Goal: Transaction & Acquisition: Book appointment/travel/reservation

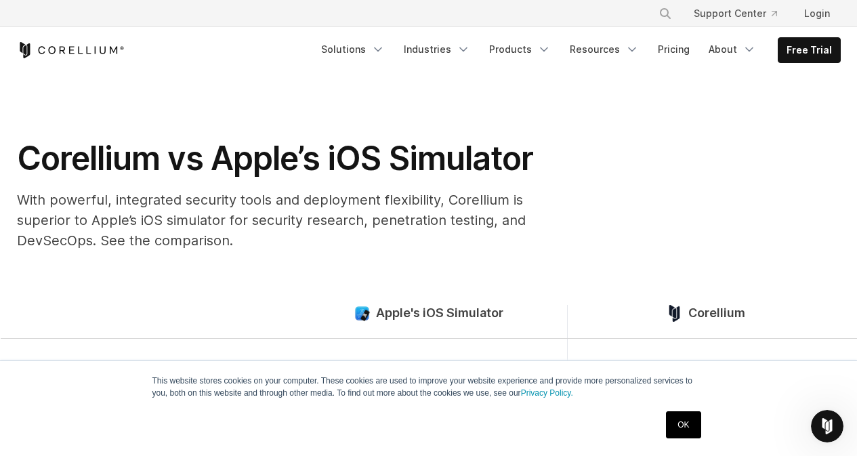
click at [397, 313] on span "Apple's iOS Simulator" at bounding box center [439, 314] width 127 height 16
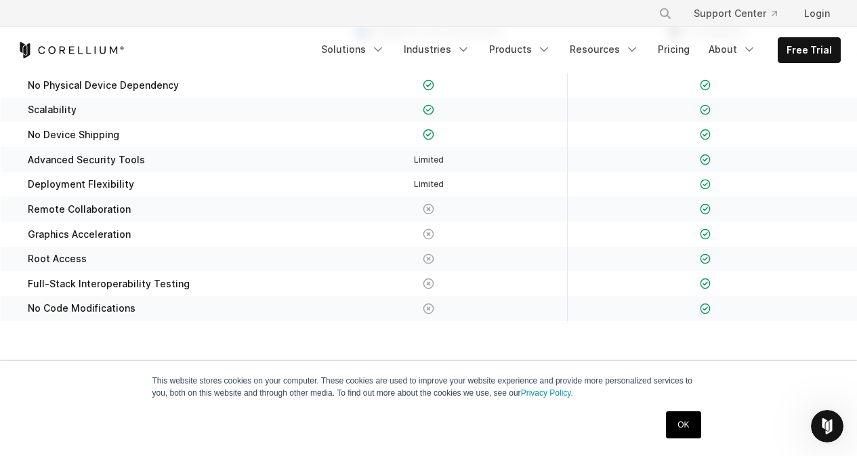
scroll to position [474, 0]
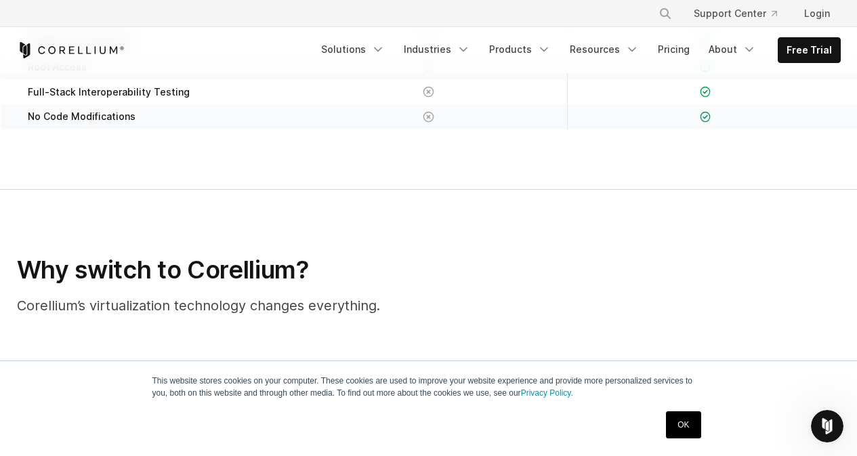
click at [830, 37] on div "Free Trial Solutions" at bounding box center [429, 50] width 824 height 46
click at [830, 41] on link "Free Trial" at bounding box center [810, 50] width 62 height 24
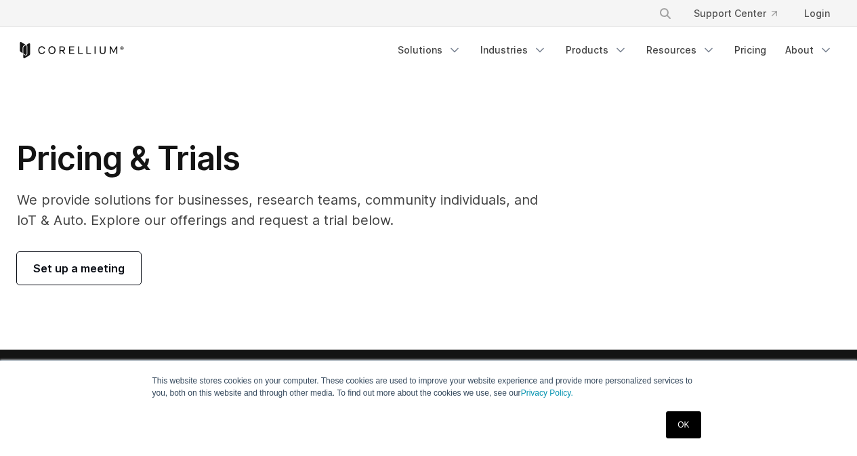
click at [115, 259] on link "Set up a meeting" at bounding box center [79, 268] width 124 height 33
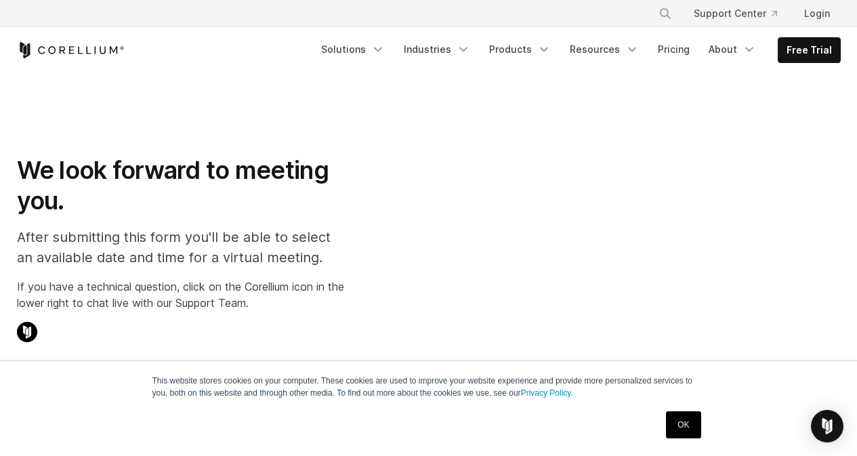
select select "**"
